Goal: Task Accomplishment & Management: Manage account settings

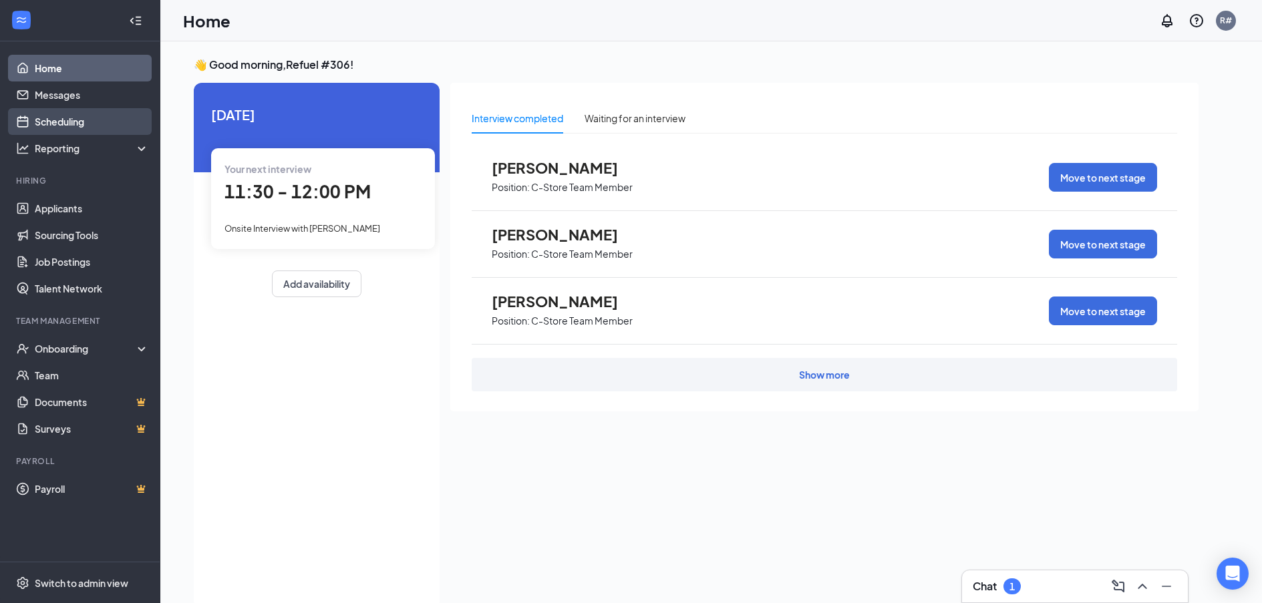
click at [81, 132] on link "Scheduling" at bounding box center [92, 121] width 114 height 27
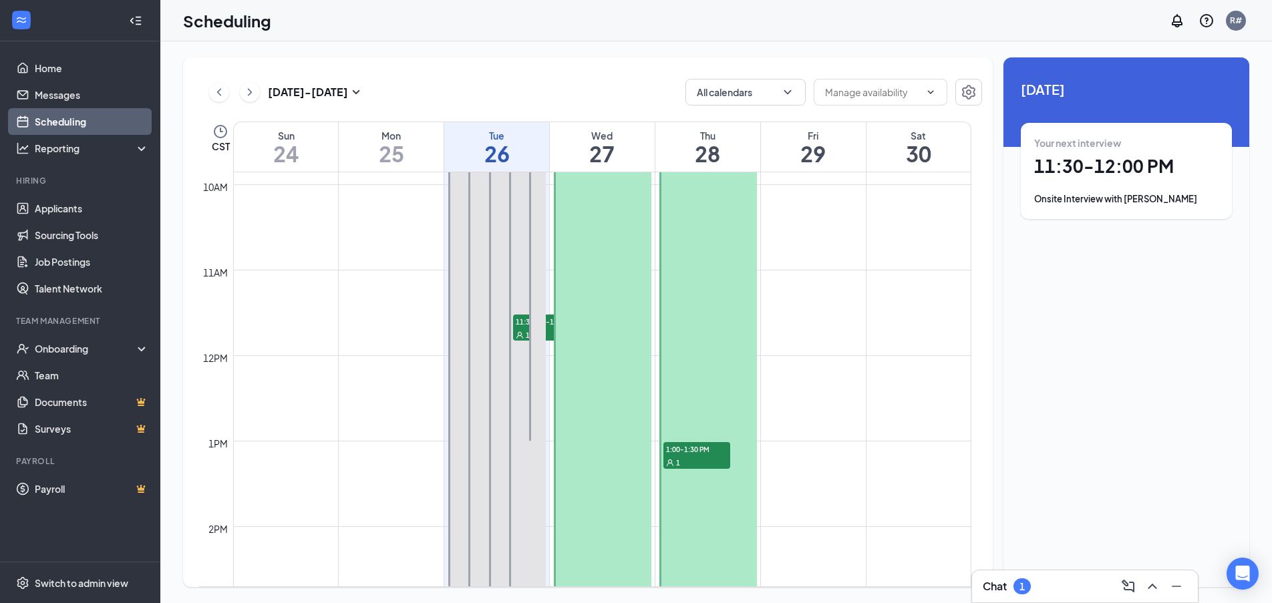
scroll to position [790, 0]
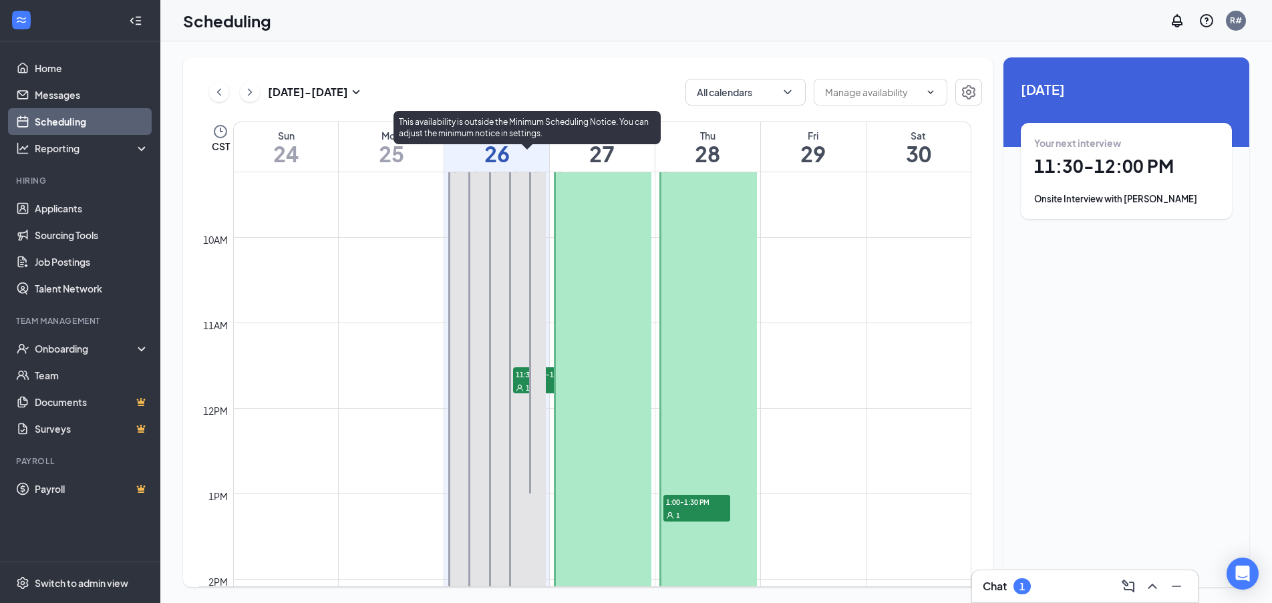
click at [524, 373] on span "11:30 AM-12:00 PM" at bounding box center [546, 373] width 67 height 13
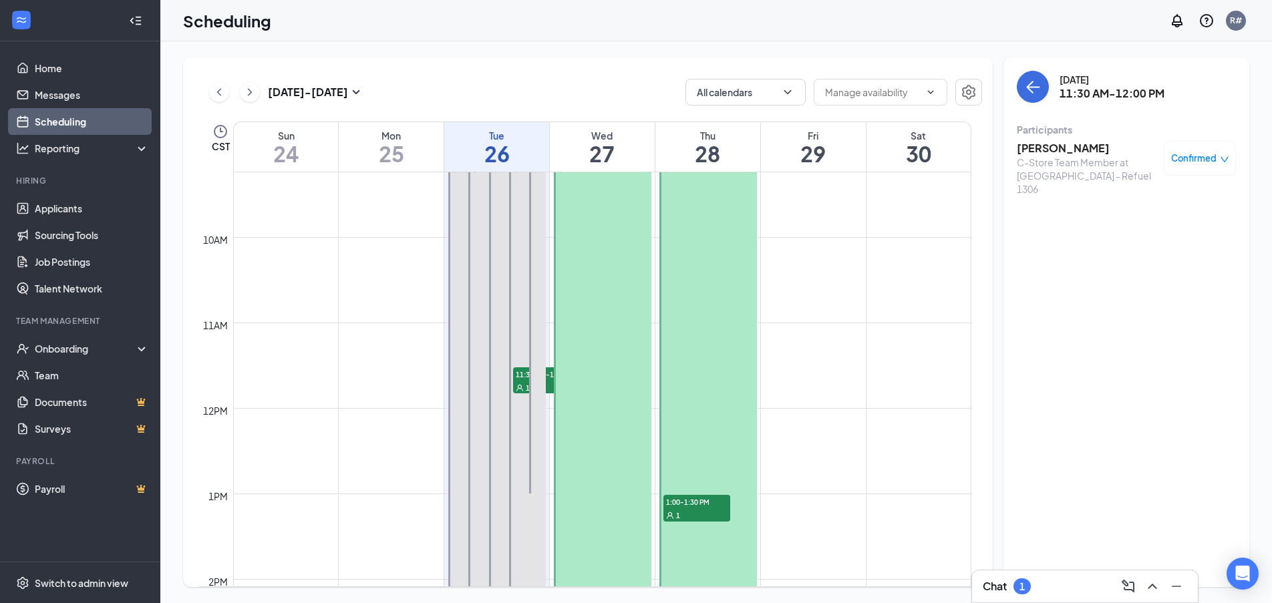
click at [1050, 154] on h3 "[PERSON_NAME]" at bounding box center [1086, 148] width 140 height 15
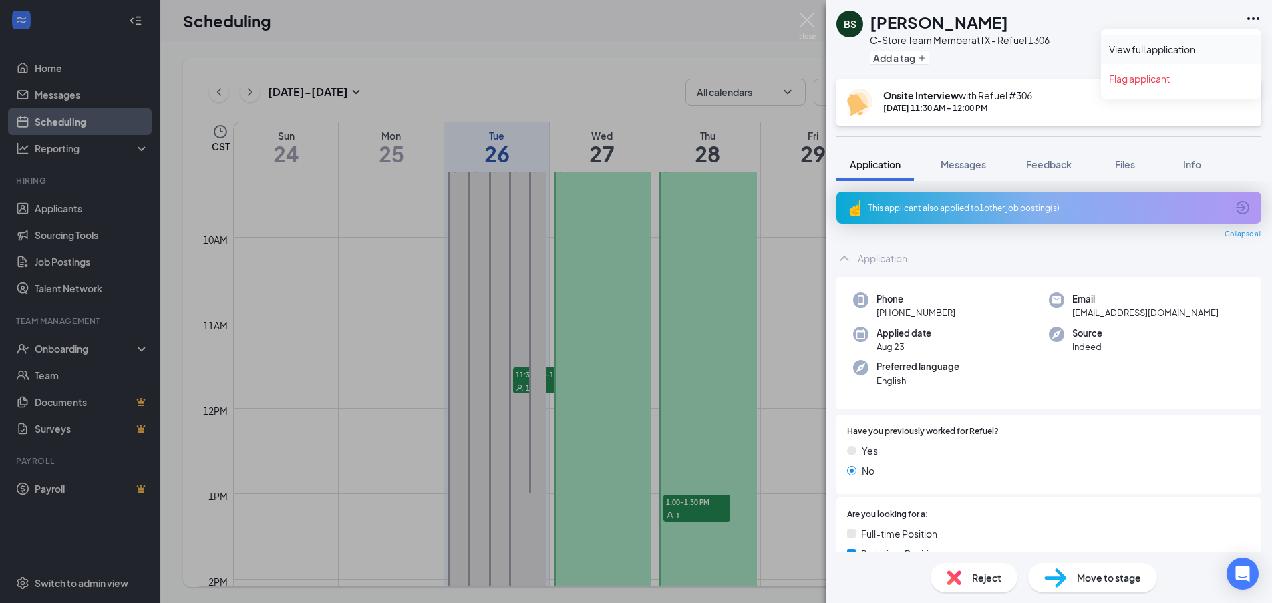
click at [1163, 53] on link "View full application" at bounding box center [1181, 49] width 144 height 13
click at [805, 13] on img at bounding box center [807, 26] width 17 height 26
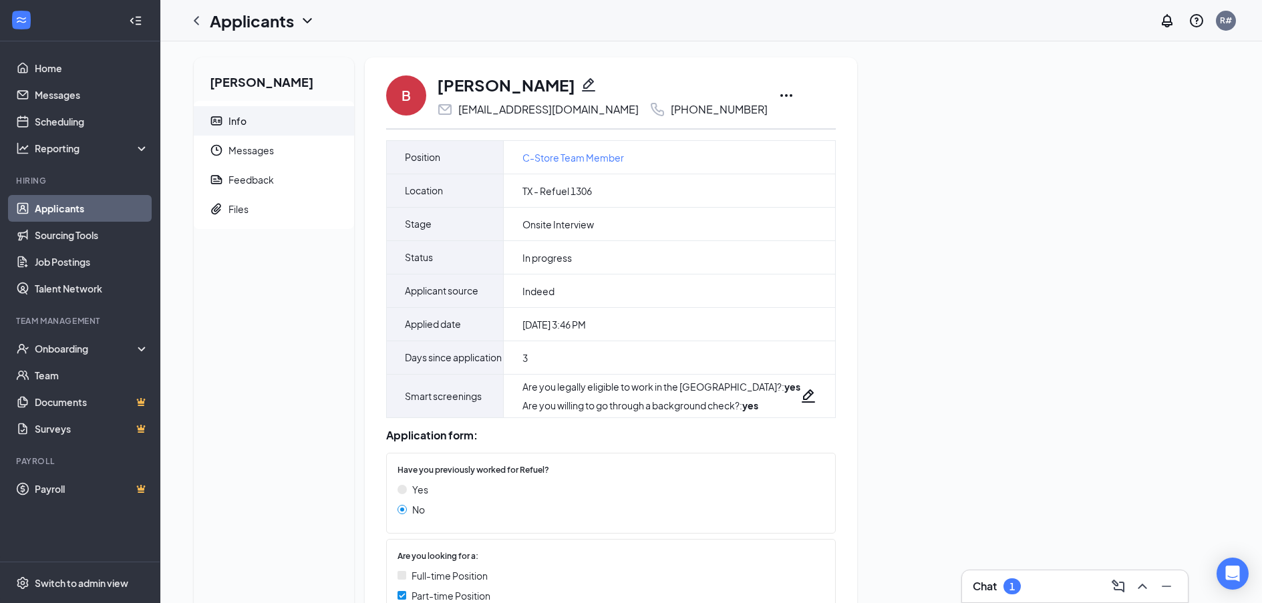
click at [778, 95] on icon "Ellipses" at bounding box center [786, 95] width 16 height 16
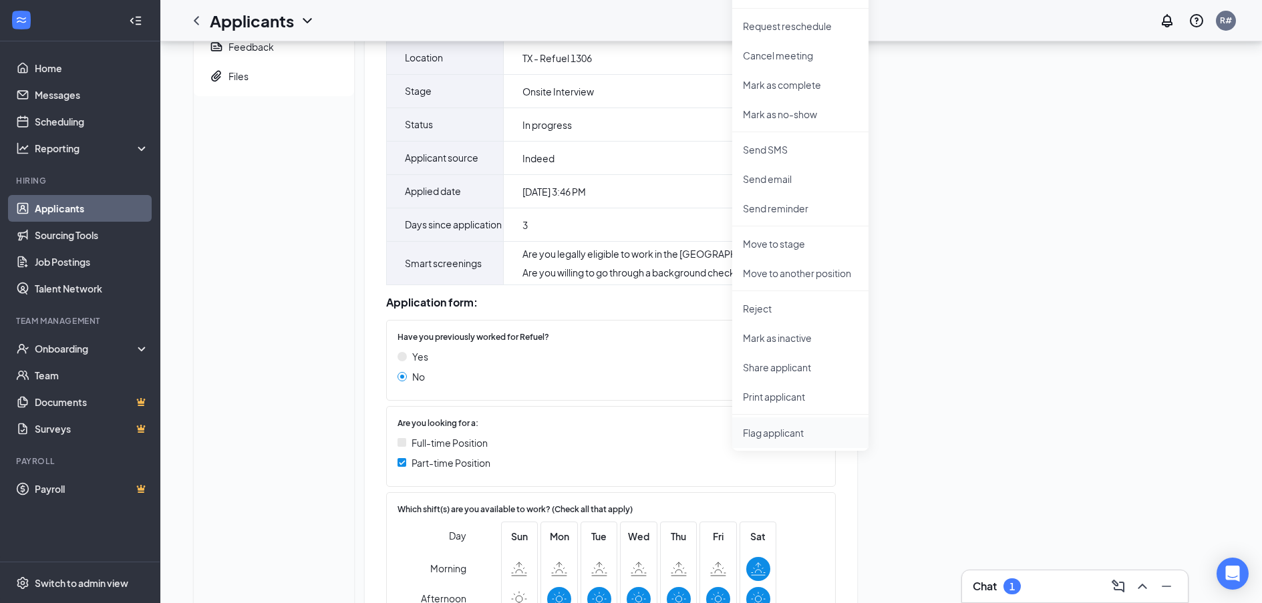
scroll to position [134, 0]
click at [771, 394] on p "Print applicant" at bounding box center [800, 395] width 115 height 13
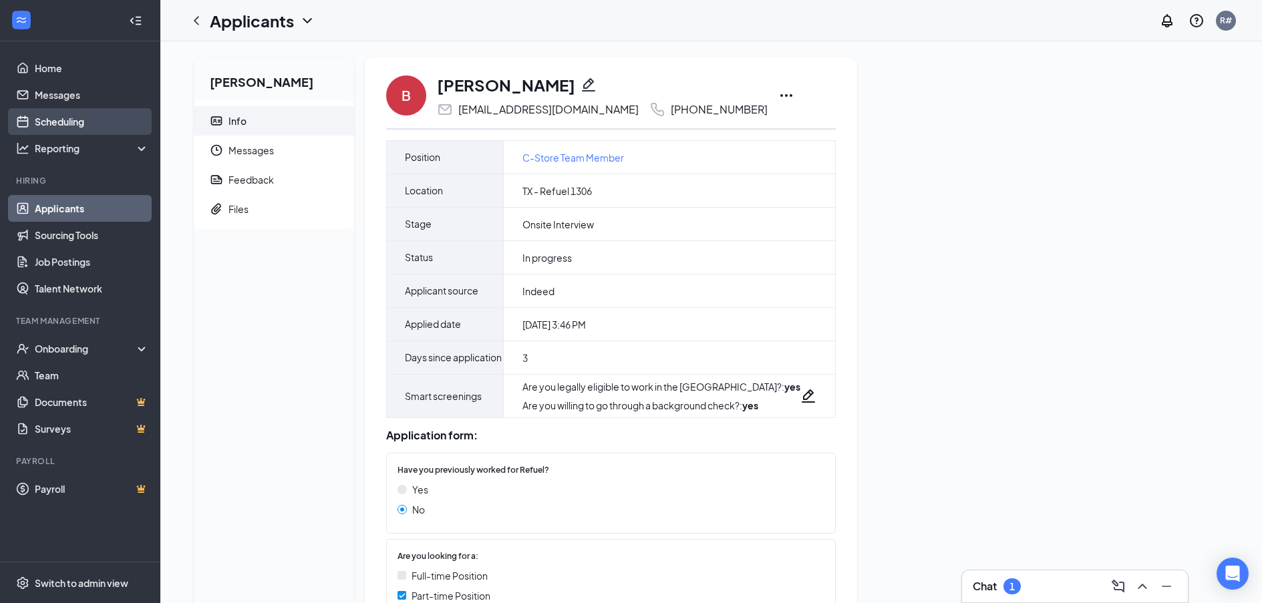
click at [73, 119] on link "Scheduling" at bounding box center [92, 121] width 114 height 27
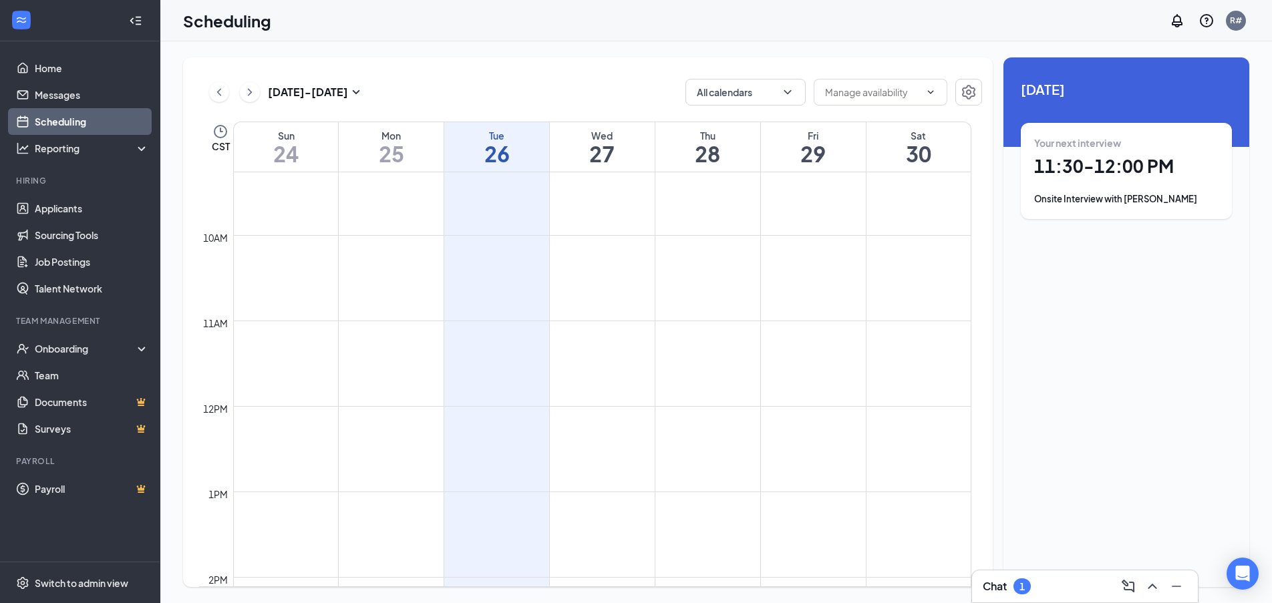
scroll to position [924, 0]
click at [531, 227] on div at bounding box center [536, 189] width 20 height 342
drag, startPoint x: 51, startPoint y: 93, endPoint x: 52, endPoint y: 104, distance: 10.0
click at [52, 93] on link "Messages" at bounding box center [92, 94] width 114 height 27
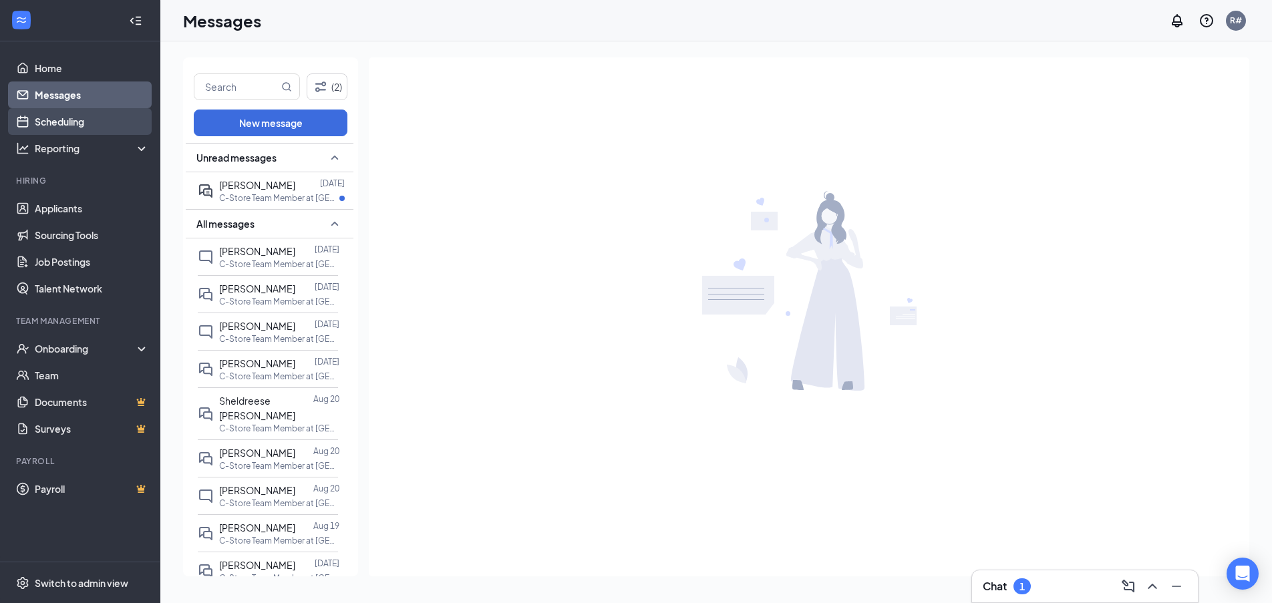
click at [62, 120] on link "Scheduling" at bounding box center [92, 121] width 114 height 27
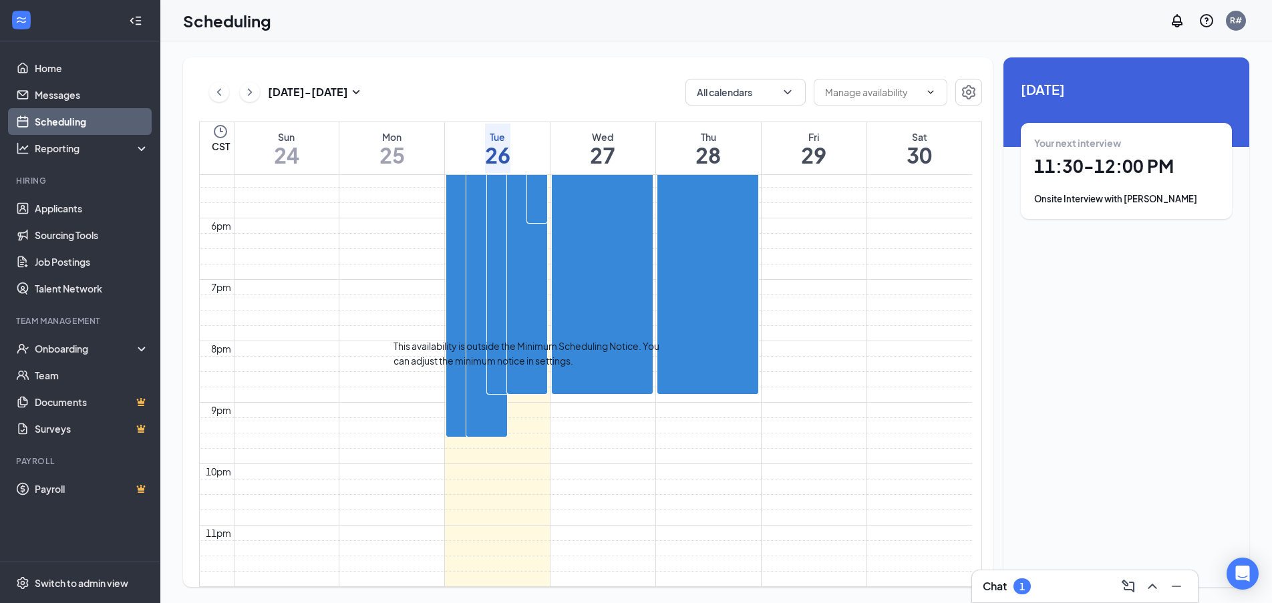
scroll to position [924, 0]
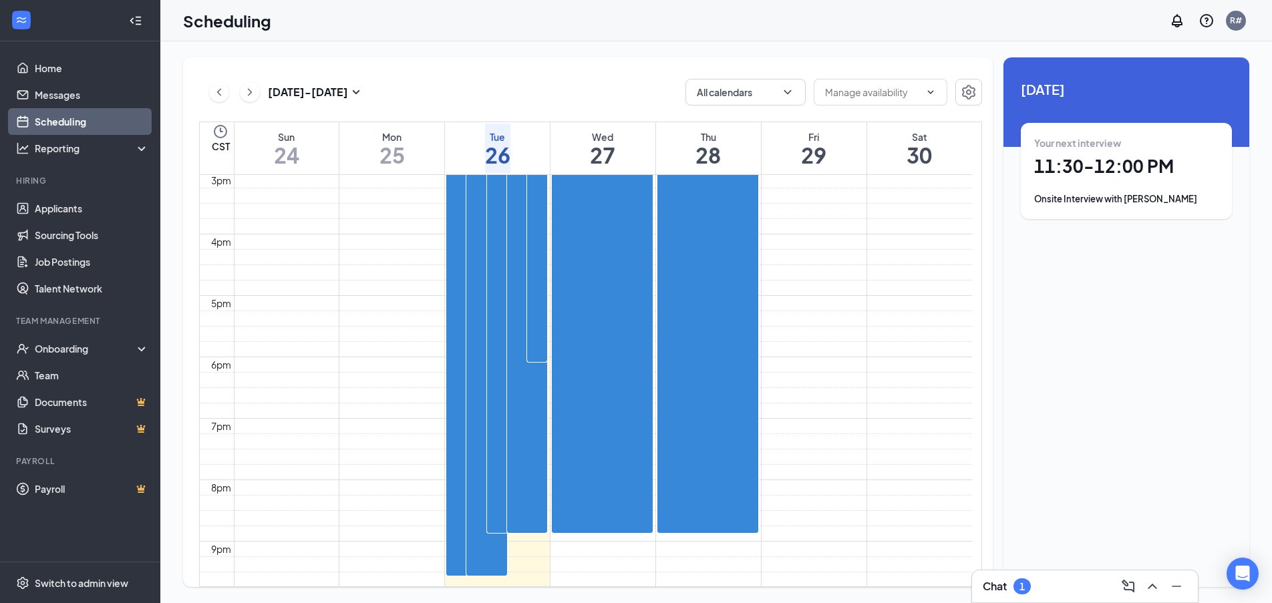
click at [712, 47] on span "1:00-1:30 PM" at bounding box center [731, 33] width 39 height 27
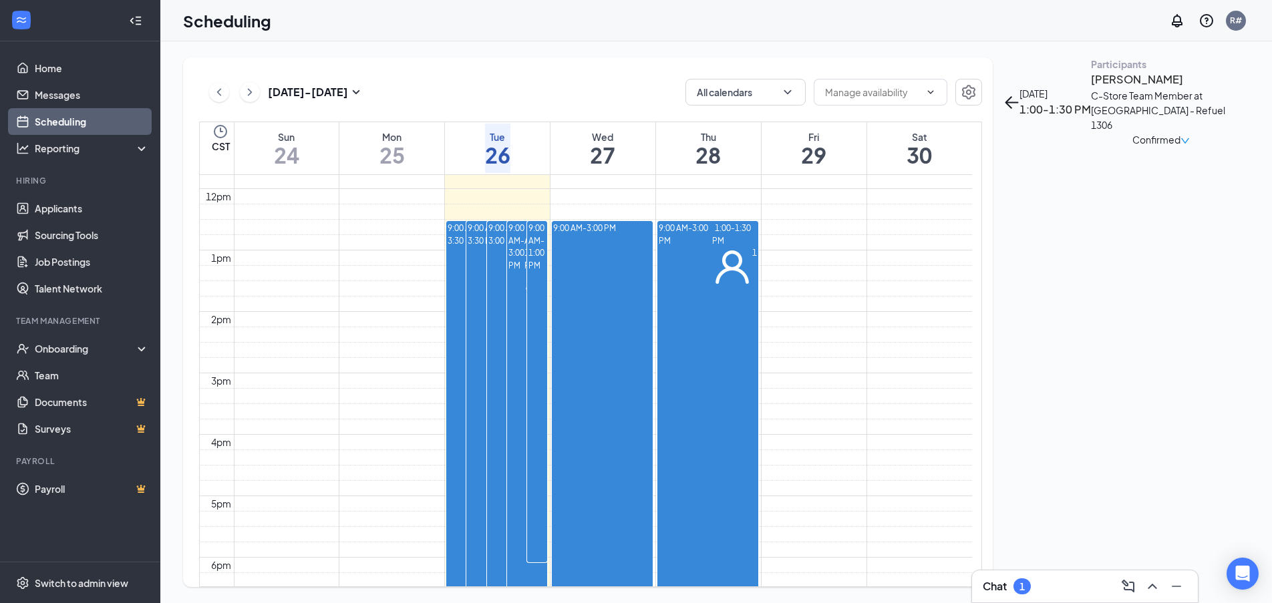
scroll to position [857, 0]
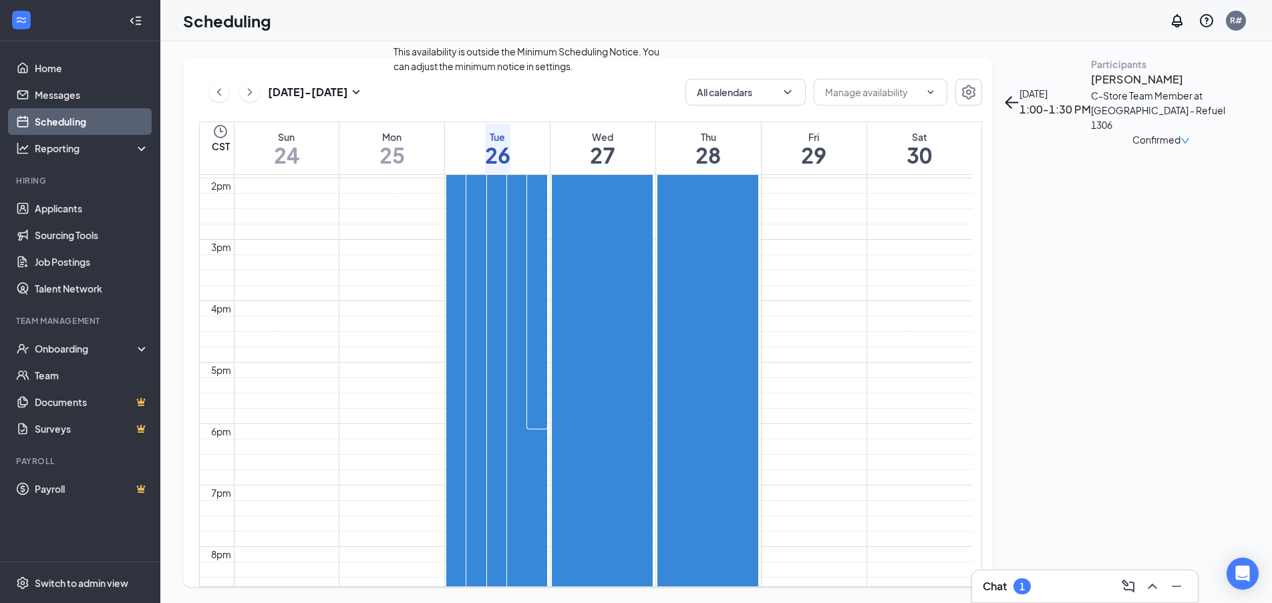
click at [524, 158] on div "1" at bounding box center [535, 148] width 23 height 19
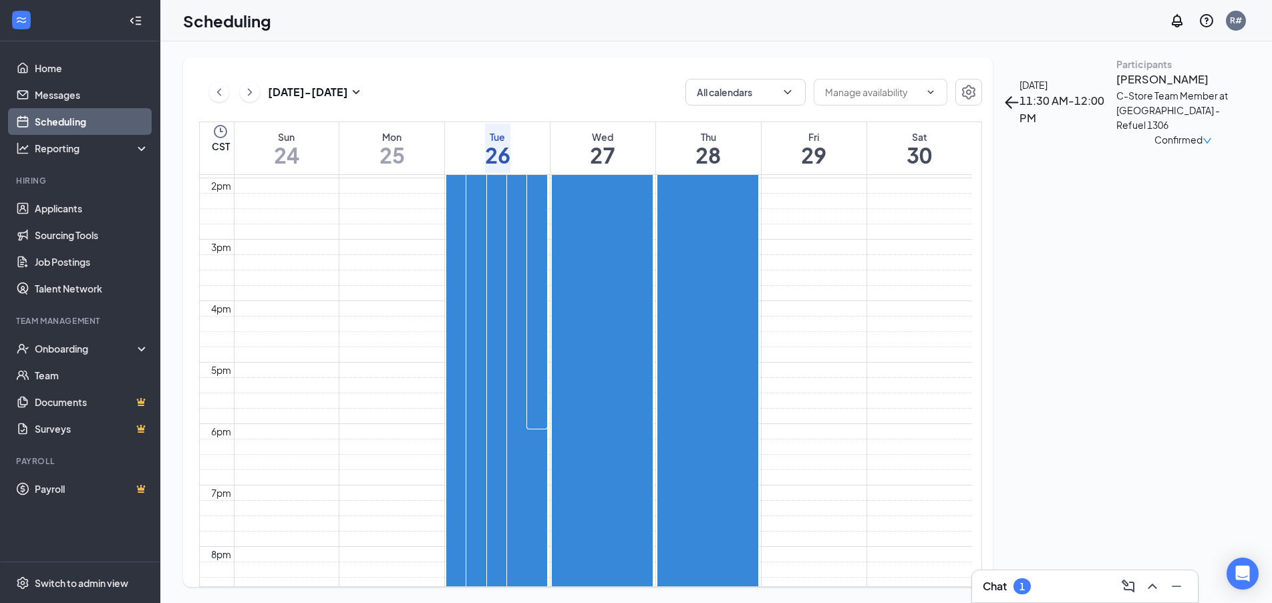
click at [1116, 88] on h3 "[PERSON_NAME]" at bounding box center [1182, 79] width 133 height 17
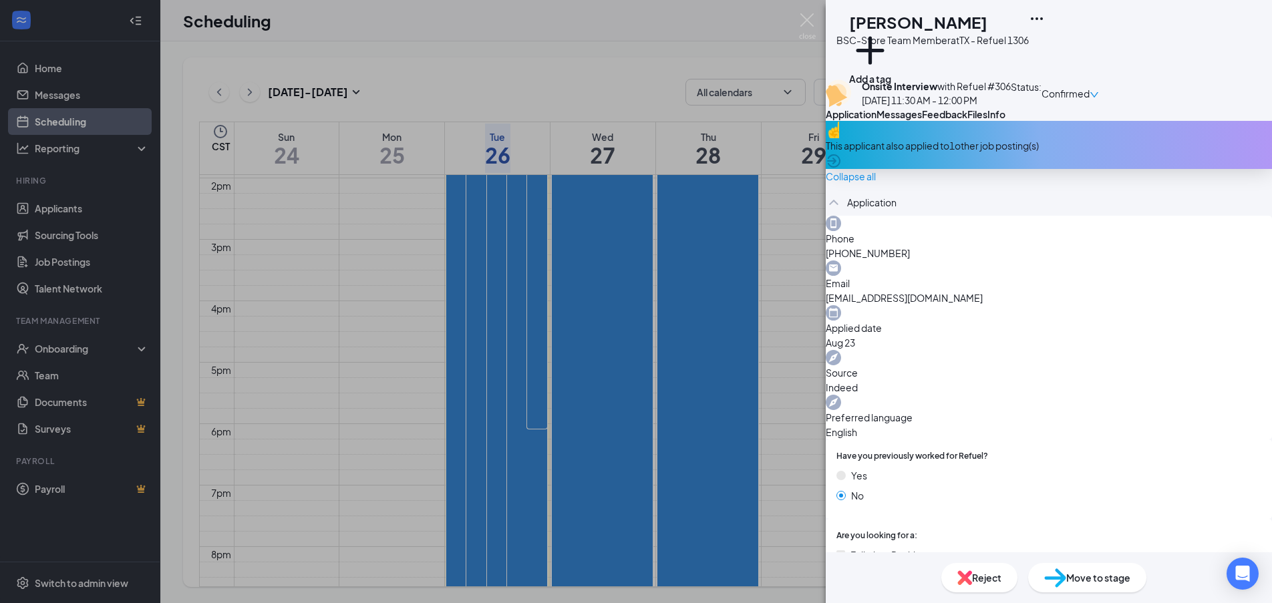
click at [987, 120] on span "Files" at bounding box center [977, 114] width 20 height 12
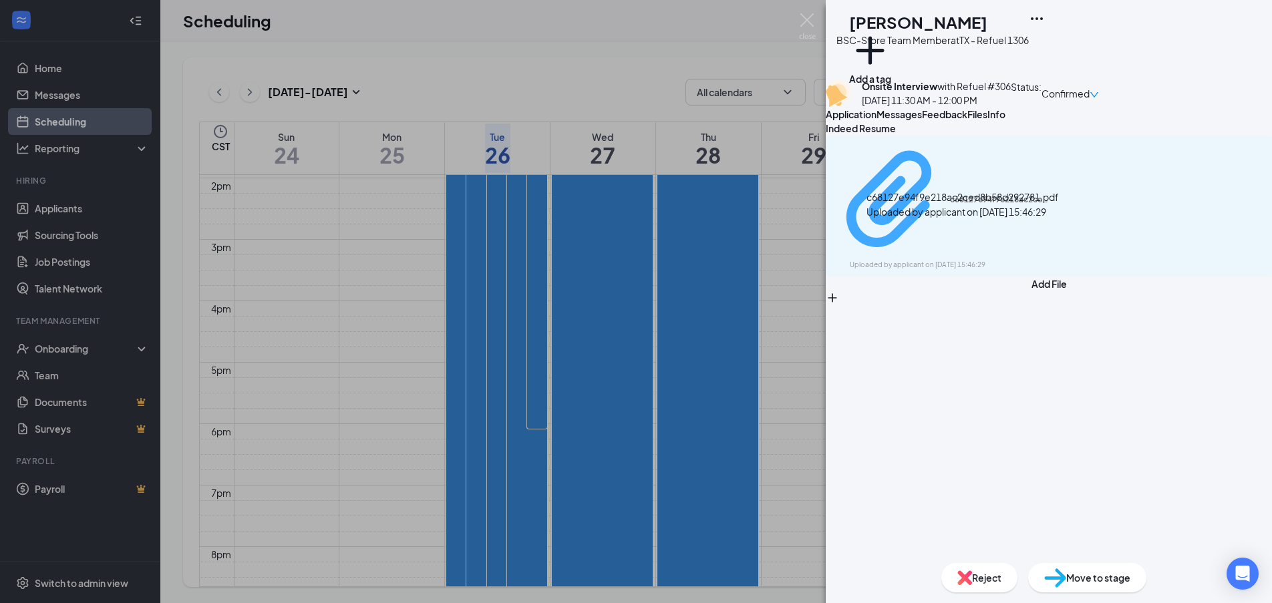
click at [950, 205] on div "c68127e94f9e218ac2ced8b58d292781.pdf" at bounding box center [1000, 199] width 100 height 11
click at [811, 20] on img at bounding box center [807, 26] width 17 height 26
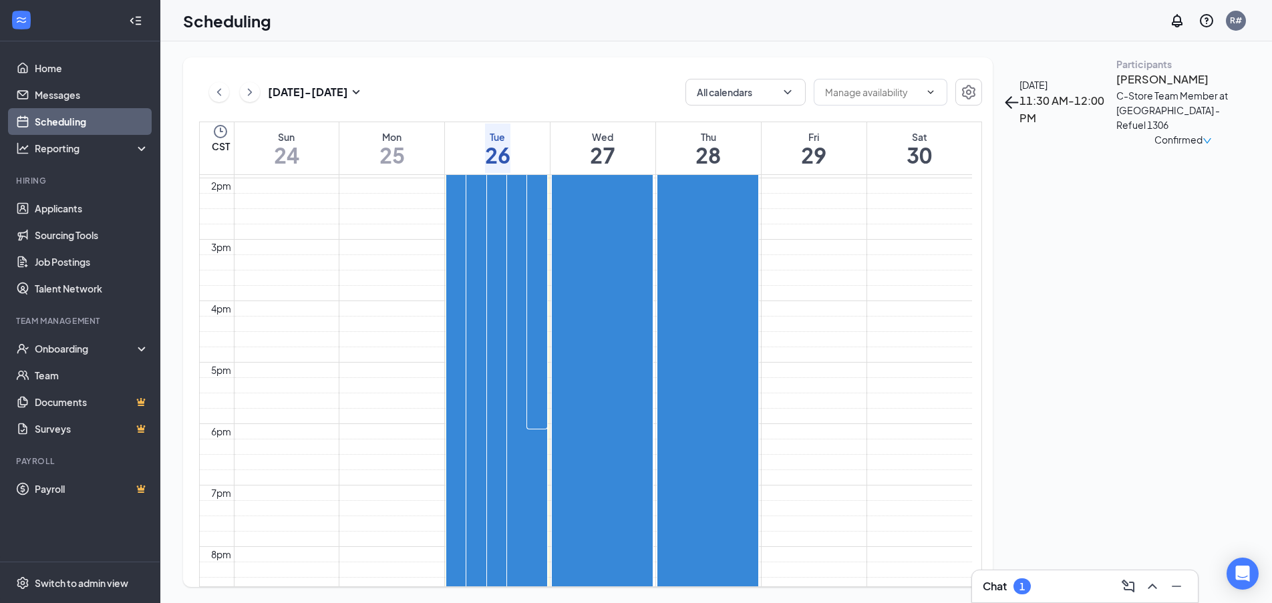
click at [712, 154] on div "1" at bounding box center [734, 134] width 45 height 40
